Goal: Information Seeking & Learning: Learn about a topic

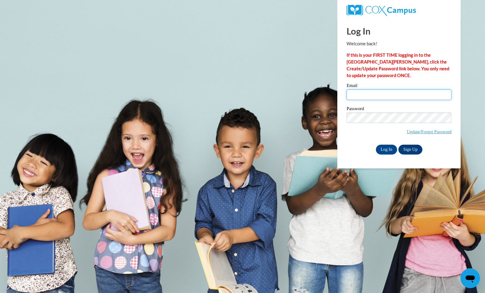
type input "labriaabeckham@gmail.com"
click at [386, 151] on input "Log In" at bounding box center [387, 150] width 22 height 10
click at [472, 249] on body "Log In Welcome back! If this is your FIRST TIME logging in to the NEW Cox Campu…" at bounding box center [242, 146] width 485 height 293
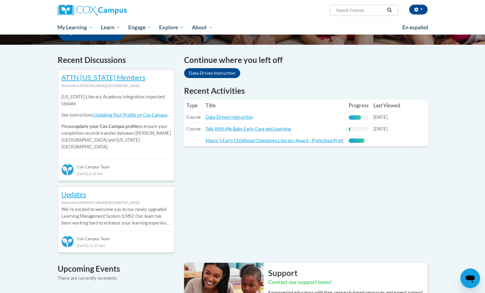
scroll to position [170, 0]
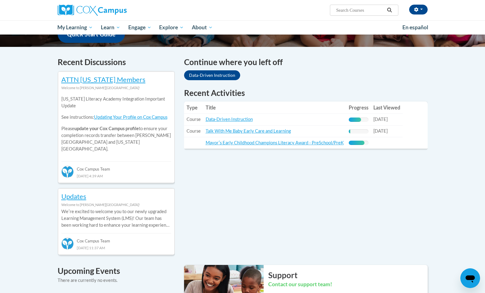
click at [236, 228] on div "Recent Discussions ATTN Georgia Members Welcome to Cox Campus! Georgia Literacy…" at bounding box center [242, 281] width 389 height 451
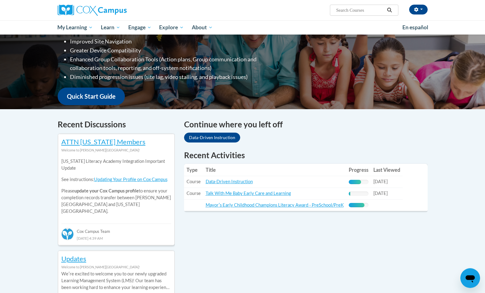
scroll to position [108, 0]
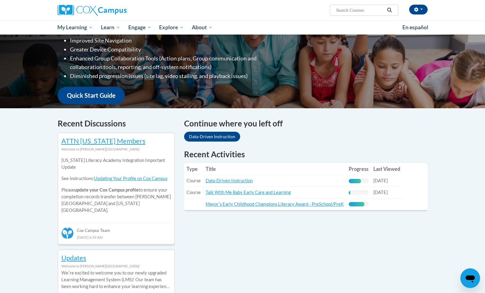
click at [97, 144] on link "ATTN Georgia Members" at bounding box center [103, 141] width 84 height 8
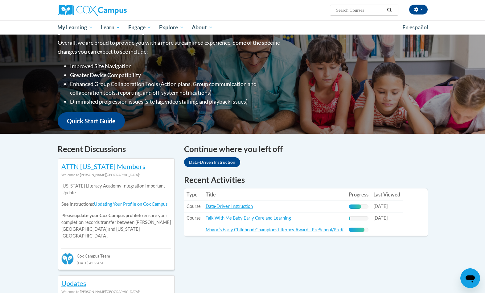
scroll to position [0, 0]
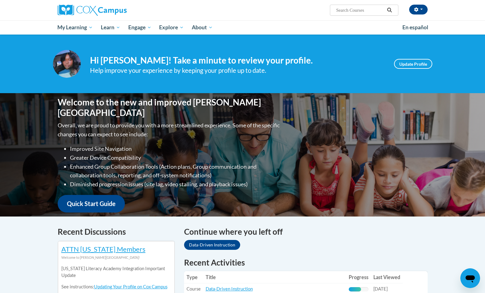
click at [0, 0] on span "My Course Progress" at bounding box center [0, 0] width 0 height 0
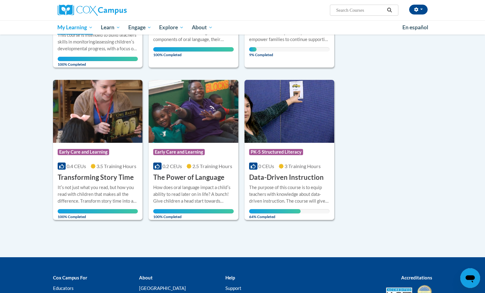
scroll to position [386, 0]
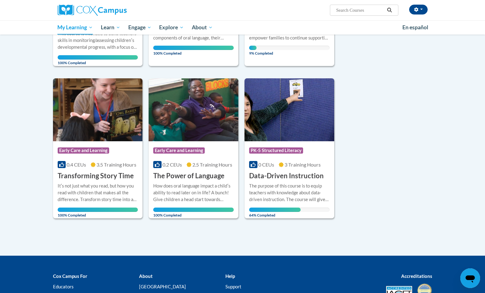
click at [297, 121] on img at bounding box center [290, 109] width 90 height 63
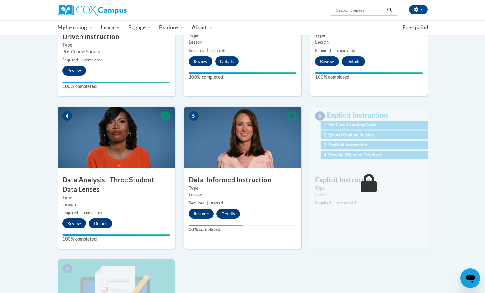
scroll to position [217, 0]
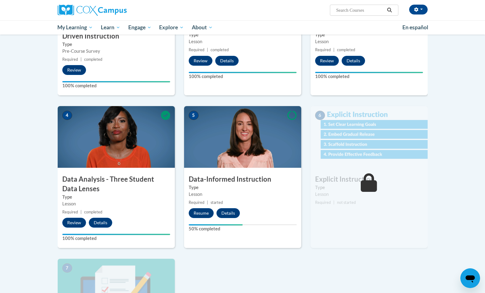
click at [204, 215] on button "Resume" at bounding box center [201, 213] width 25 height 10
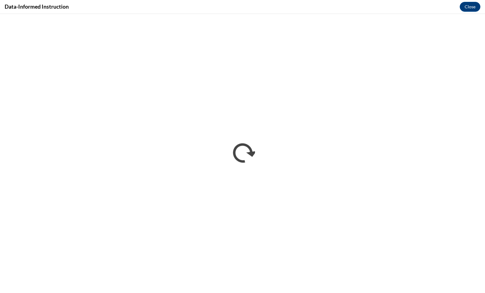
scroll to position [0, 0]
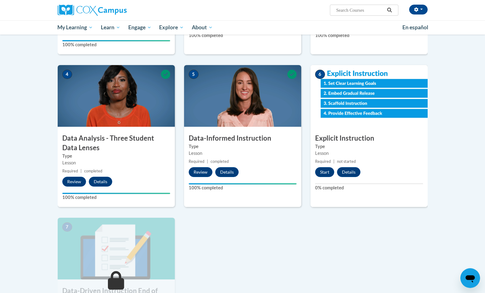
scroll to position [258, 0]
click at [325, 170] on button "Start" at bounding box center [324, 172] width 19 height 10
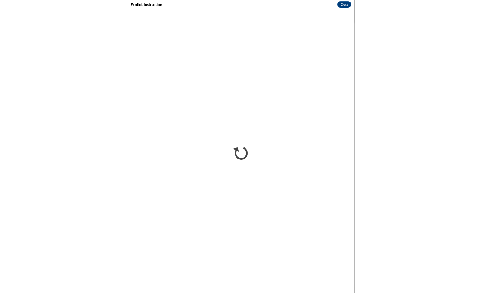
scroll to position [430, 0]
